Goal: Information Seeking & Learning: Learn about a topic

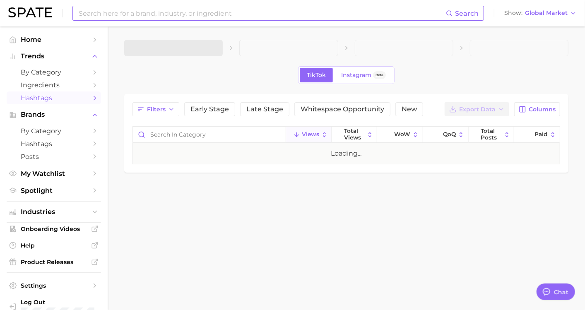
type textarea "x"
click at [208, 17] on input at bounding box center [262, 13] width 368 height 14
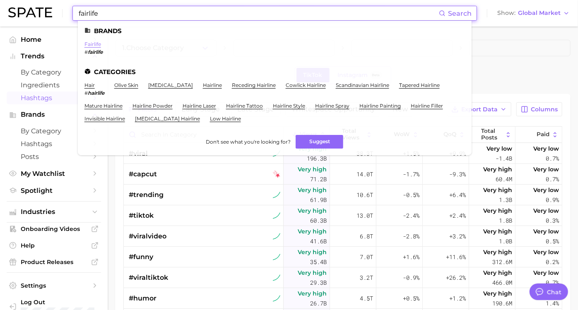
type input "fairlife"
click at [98, 43] on link "fairlife" at bounding box center [92, 44] width 17 height 6
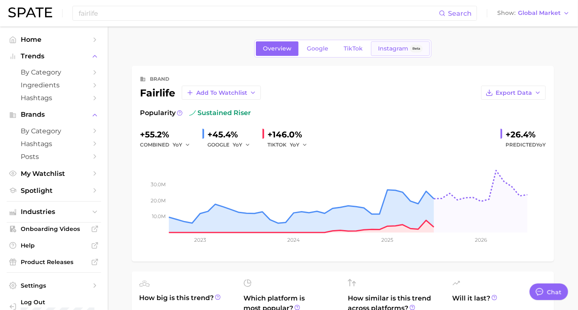
click at [390, 47] on span "Instagram" at bounding box center [393, 48] width 30 height 7
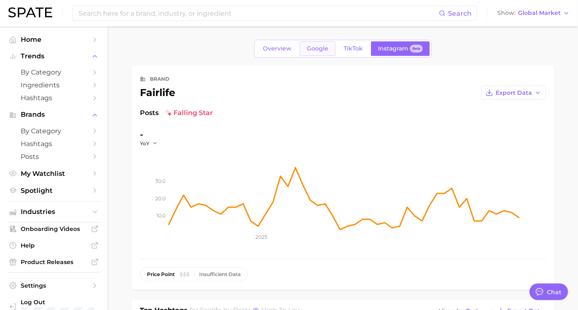
click at [317, 47] on span "Google" at bounding box center [318, 48] width 22 height 7
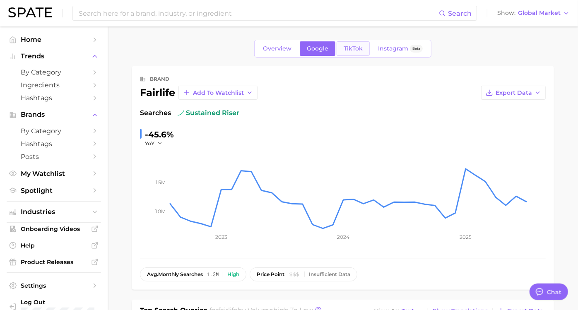
click at [344, 46] on span "TikTok" at bounding box center [353, 48] width 19 height 7
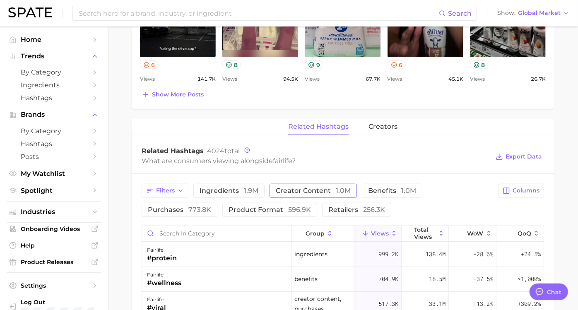
scroll to position [552, 0]
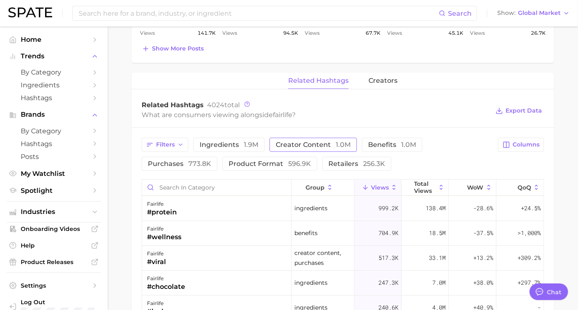
click at [338, 145] on span "creator content 1.0m" at bounding box center [313, 145] width 75 height 7
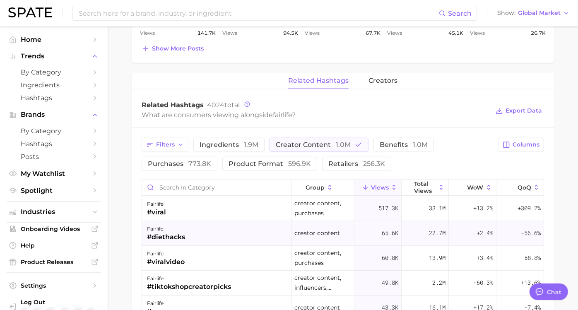
scroll to position [92, 0]
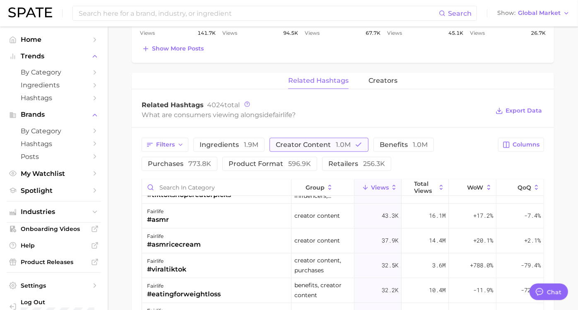
click at [351, 141] on span "1.0m" at bounding box center [343, 145] width 15 height 8
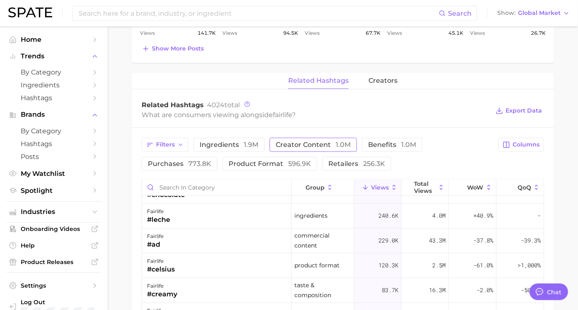
scroll to position [0, 0]
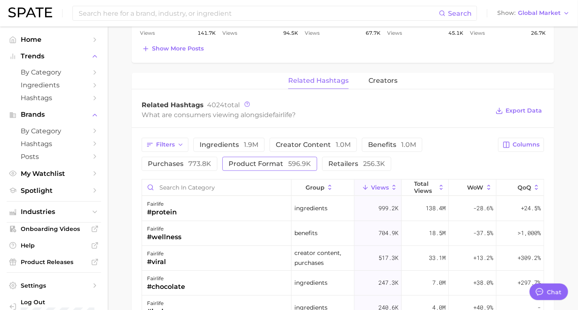
click at [256, 161] on span "product format 596.9k" at bounding box center [270, 164] width 82 height 7
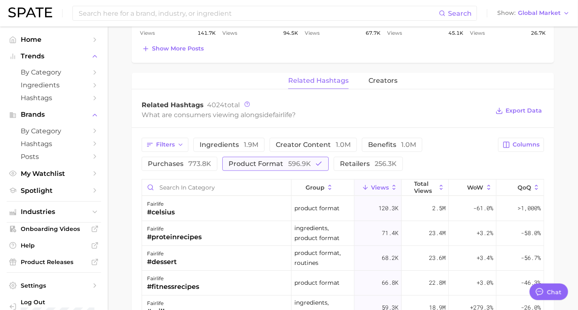
click at [257, 161] on span "product format 596.9k" at bounding box center [270, 164] width 82 height 7
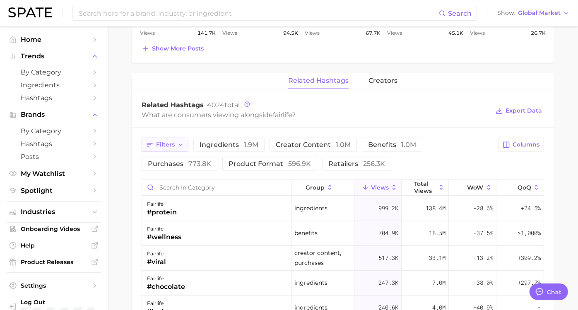
click at [188, 141] on button "Filters" at bounding box center [165, 145] width 47 height 14
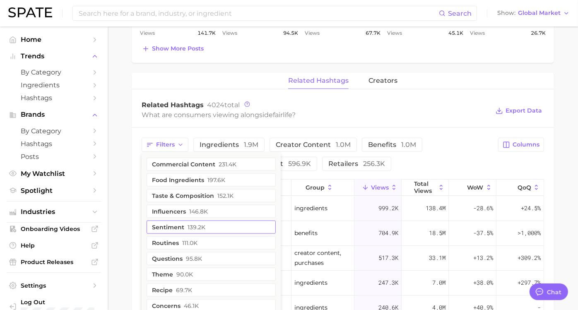
click at [215, 222] on button "sentiment 139.2k" at bounding box center [211, 227] width 129 height 13
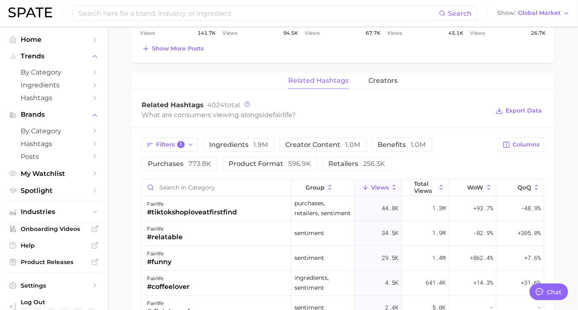
click at [471, 154] on div "Filters 1 ingredients 1.9m creator content 1.0m benefits 1.0m purchases 773.8k …" at bounding box center [318, 154] width 352 height 33
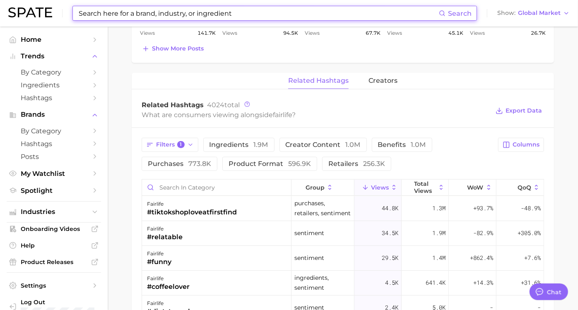
click at [198, 19] on input at bounding box center [258, 13] width 361 height 14
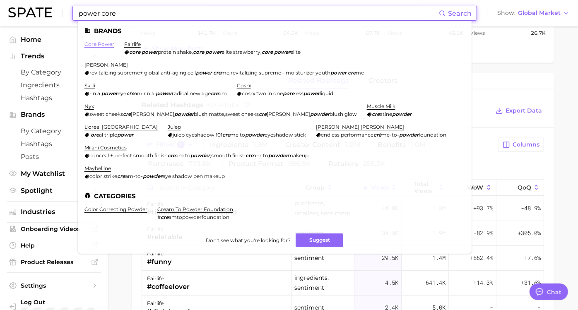
type input "power core"
click at [101, 43] on link "core power" at bounding box center [99, 44] width 30 height 6
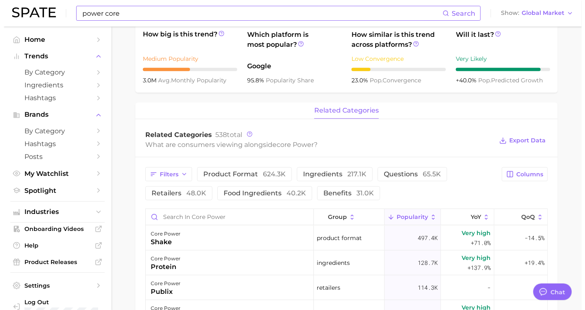
scroll to position [322, 0]
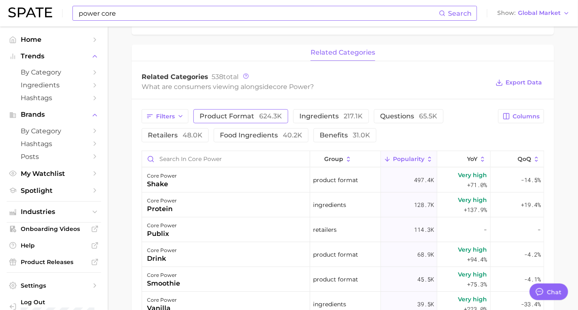
click at [282, 118] on span "624.3k" at bounding box center [270, 116] width 23 height 8
click at [272, 116] on span "624.3k" at bounding box center [270, 116] width 23 height 8
click at [188, 112] on button "Filters" at bounding box center [165, 116] width 47 height 14
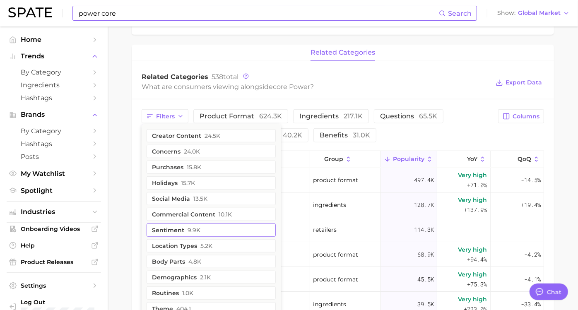
click at [212, 226] on button "sentiment 9.9k" at bounding box center [211, 230] width 129 height 13
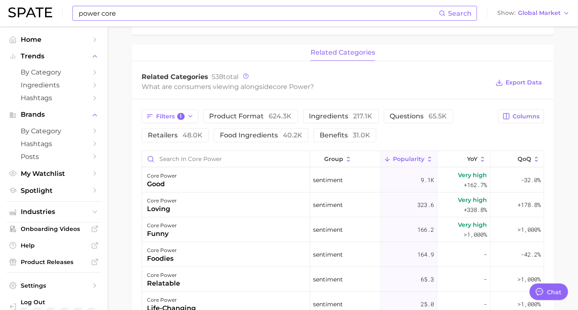
click at [448, 138] on div "Filters 1 product format 624.3k ingredients 217.1k questions 65.5k retailers 48…" at bounding box center [318, 125] width 352 height 33
click at [222, 295] on div "core power life-changing" at bounding box center [226, 304] width 168 height 25
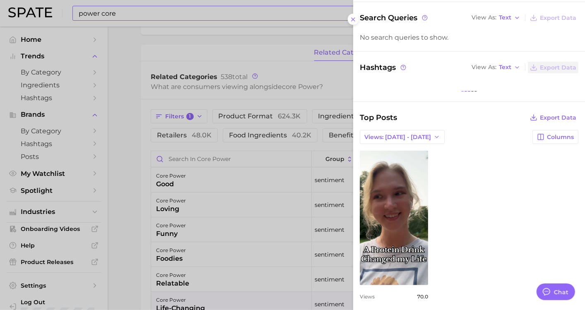
scroll to position [0, 0]
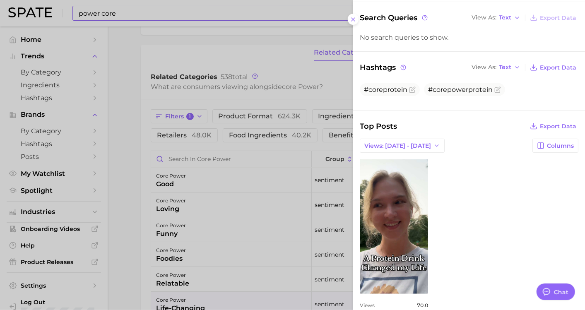
click at [175, 185] on div at bounding box center [292, 155] width 585 height 310
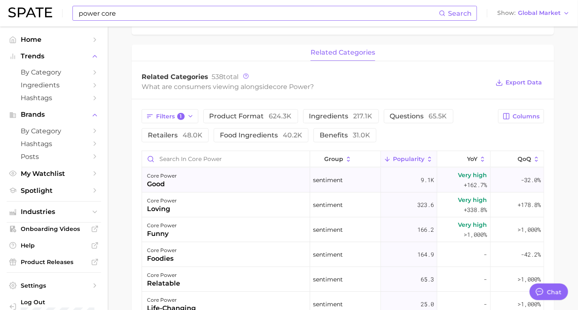
click at [177, 185] on div "good" at bounding box center [162, 184] width 30 height 10
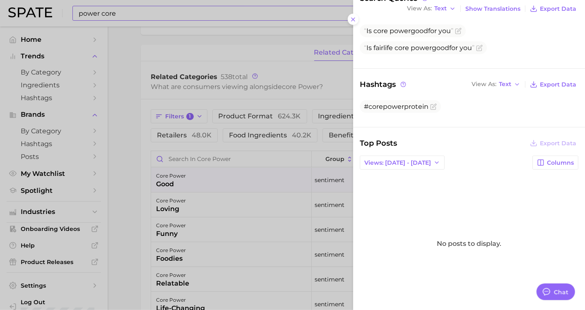
scroll to position [138, 0]
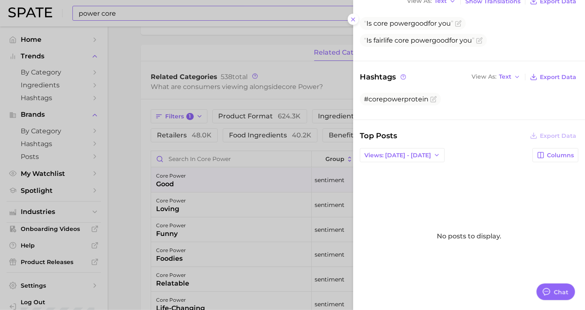
click at [232, 205] on div at bounding box center [292, 155] width 585 height 310
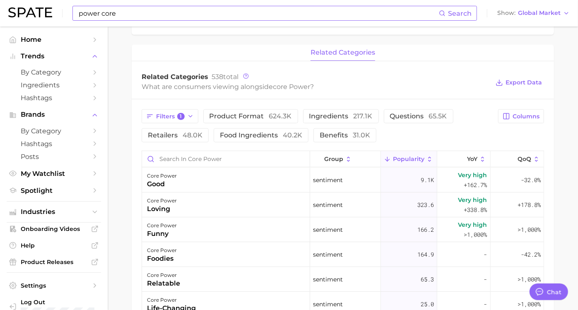
click at [233, 205] on div "core power loving" at bounding box center [226, 205] width 168 height 25
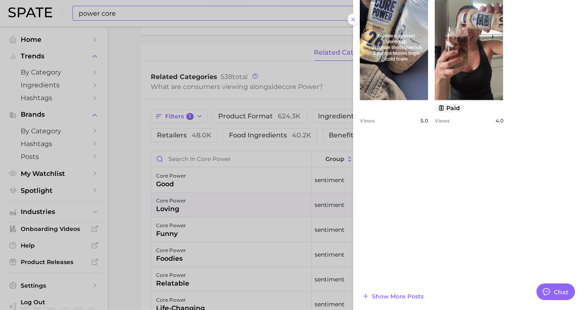
scroll to position [476, 0]
click at [255, 236] on div at bounding box center [292, 155] width 585 height 310
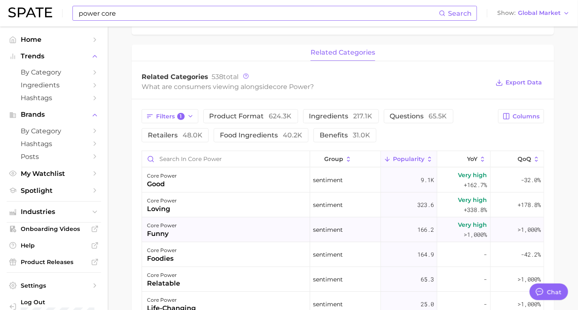
click at [238, 233] on div "core power funny" at bounding box center [226, 229] width 168 height 25
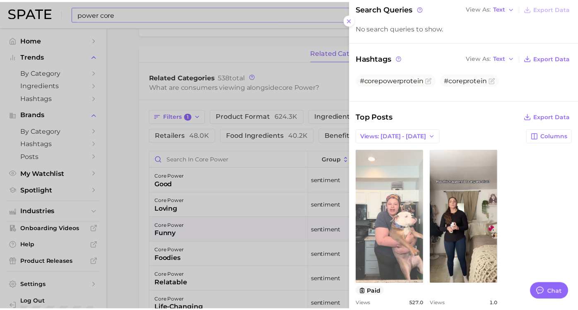
scroll to position [135, 0]
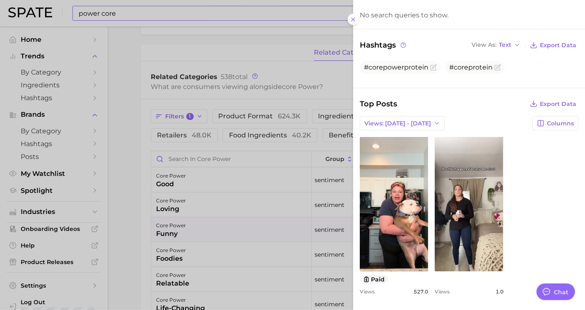
click at [146, 210] on div at bounding box center [292, 155] width 585 height 310
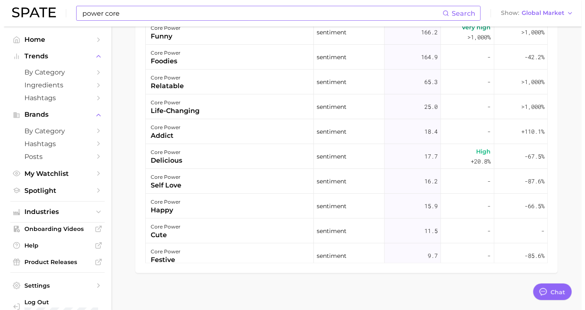
scroll to position [524, 0]
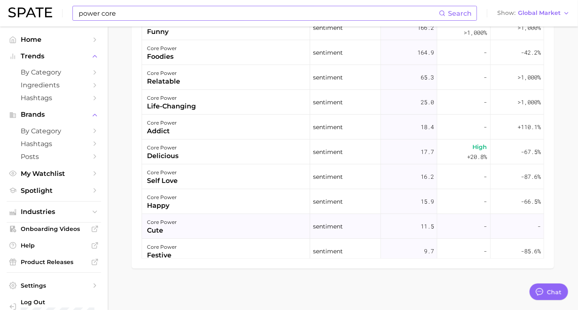
click at [186, 227] on div "core power cute" at bounding box center [226, 226] width 168 height 25
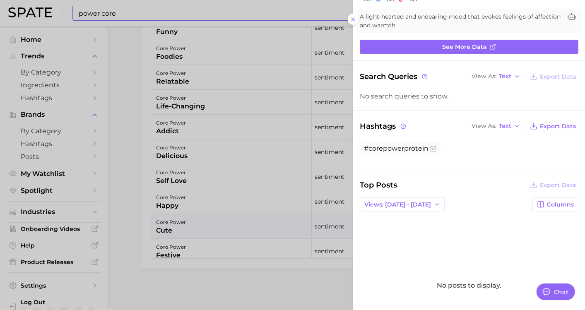
scroll to position [46, 0]
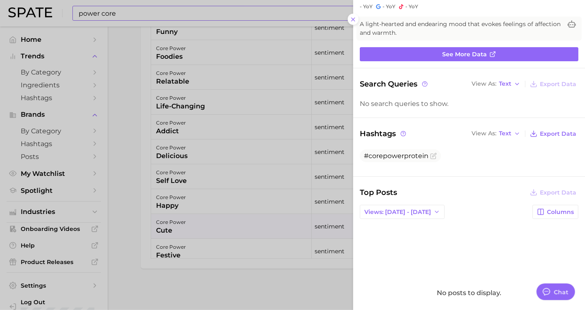
click at [423, 259] on div "No posts to display." at bounding box center [469, 293] width 219 height 135
